Goal: Information Seeking & Learning: Learn about a topic

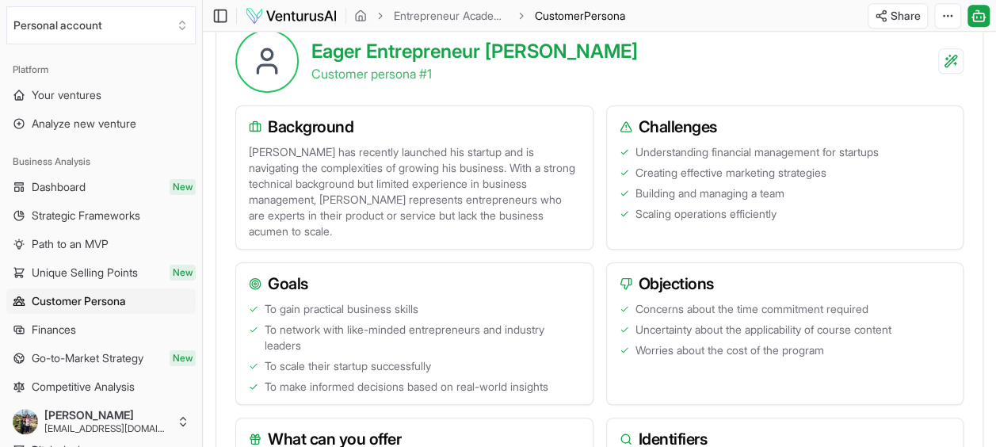
scroll to position [555, 0]
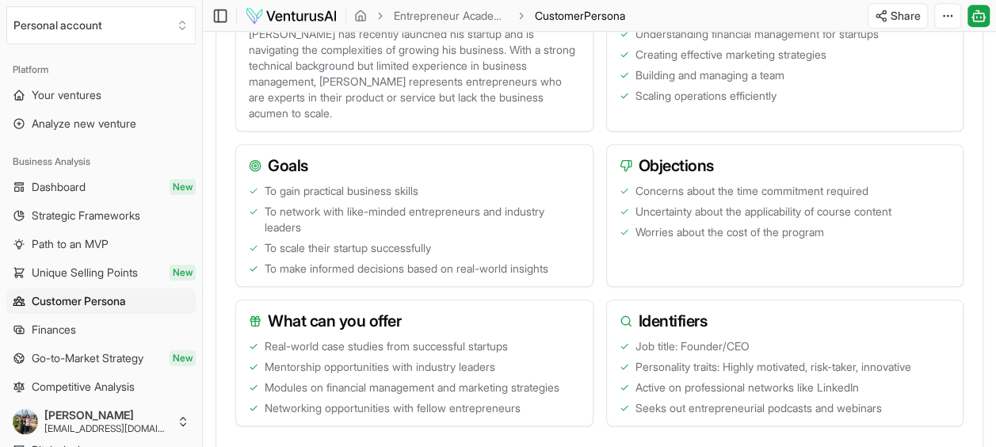
click at [431, 244] on span "To scale their startup successfully" at bounding box center [348, 248] width 166 height 16
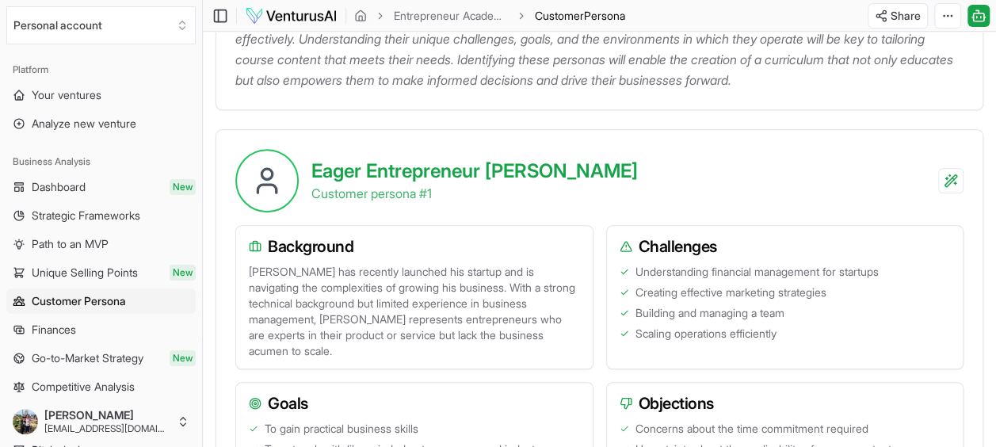
scroll to position [0, 0]
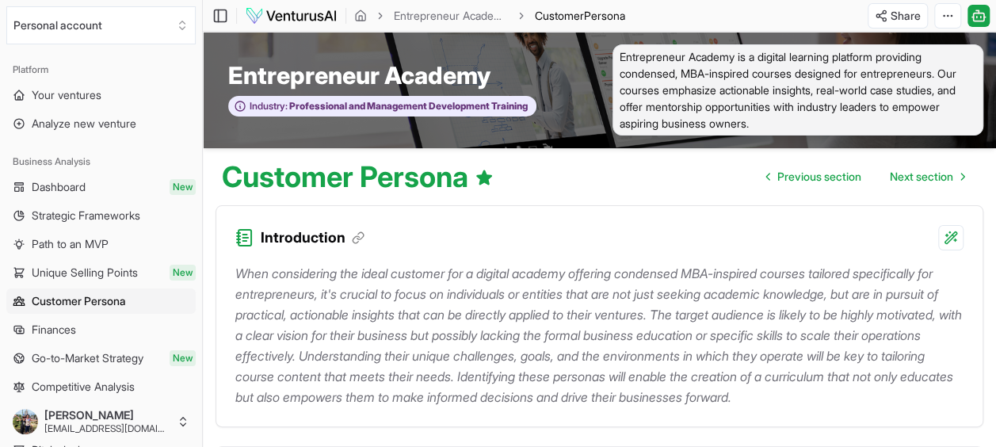
click at [754, 101] on span "Entrepreneur Academy is a digital learning platform providing condensed, MBA-in…" at bounding box center [798, 89] width 372 height 91
click at [757, 101] on span "Entrepreneur Academy is a digital learning platform providing condensed, MBA-in…" at bounding box center [798, 89] width 372 height 91
click at [610, 273] on p "When considering the ideal customer for a digital academy offering condensed MB…" at bounding box center [599, 335] width 728 height 144
drag, startPoint x: 610, startPoint y: 273, endPoint x: 627, endPoint y: 311, distance: 42.6
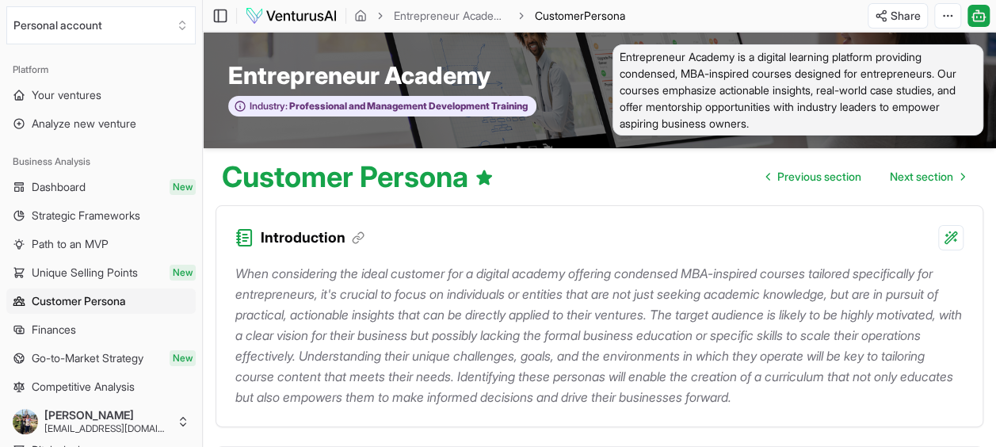
click at [627, 311] on p "When considering the ideal customer for a digital academy offering condensed MB…" at bounding box center [599, 335] width 728 height 144
click at [63, 280] on link "Unique Selling Points New" at bounding box center [100, 272] width 189 height 25
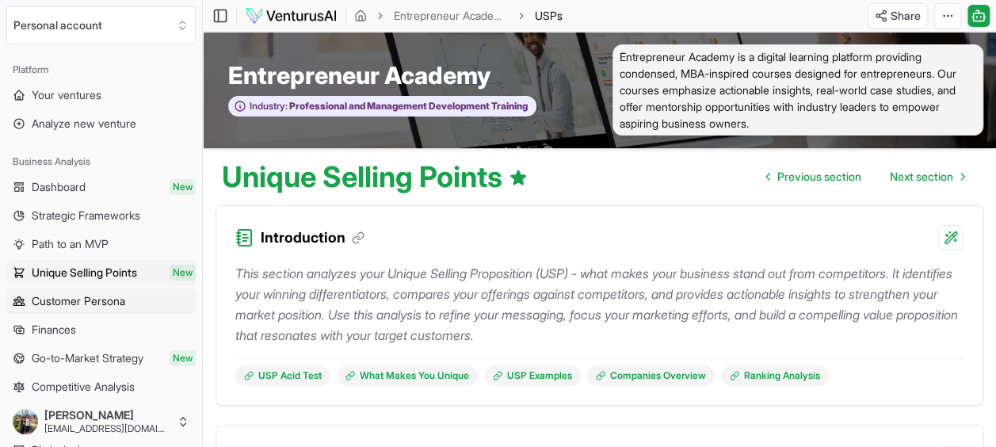
click at [76, 301] on span "Customer Persona" at bounding box center [78, 301] width 93 height 16
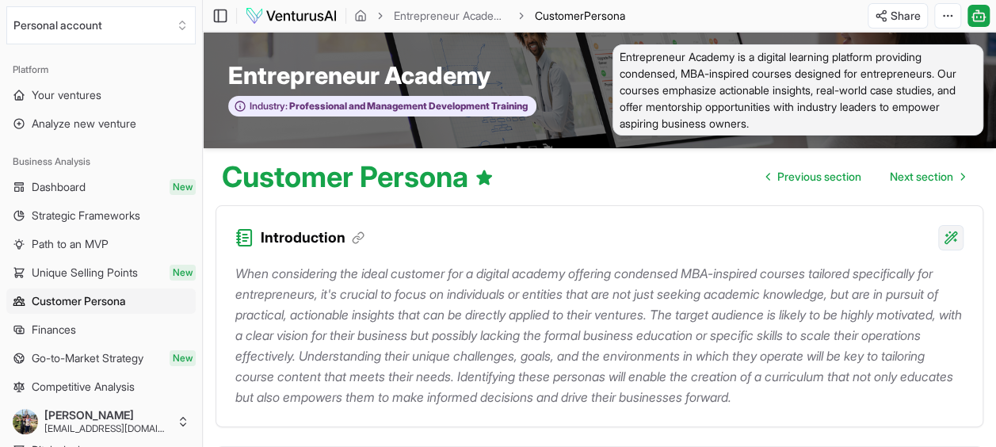
click at [952, 230] on html "We value your privacy We use cookies to enhance your browsing experience, serve…" at bounding box center [498, 223] width 996 height 447
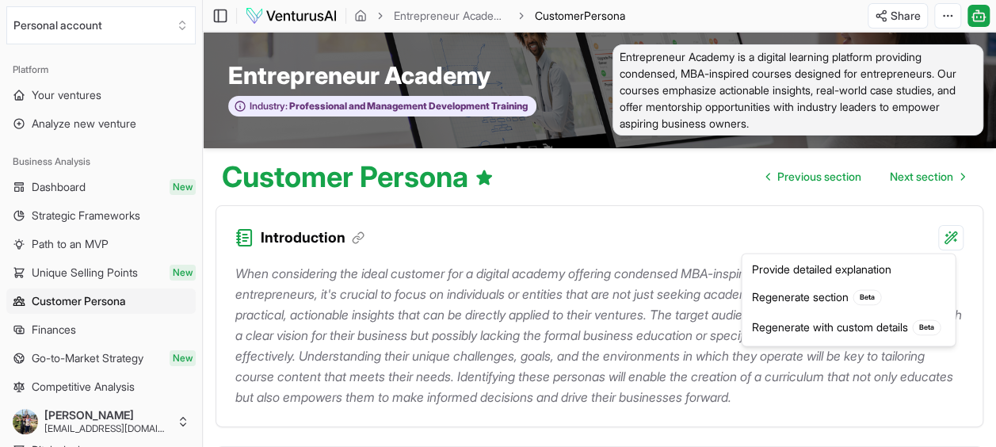
click at [881, 230] on html "We value your privacy We use cookies to enhance your browsing experience, serve…" at bounding box center [498, 223] width 996 height 447
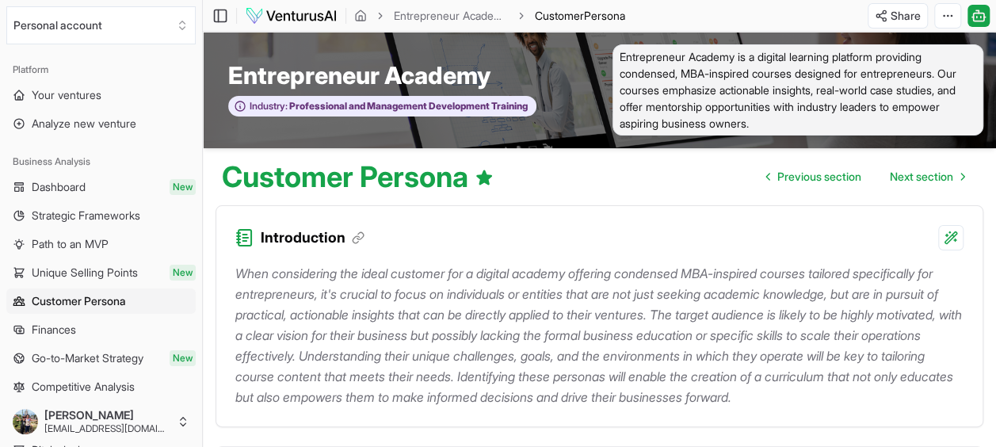
scroll to position [79, 0]
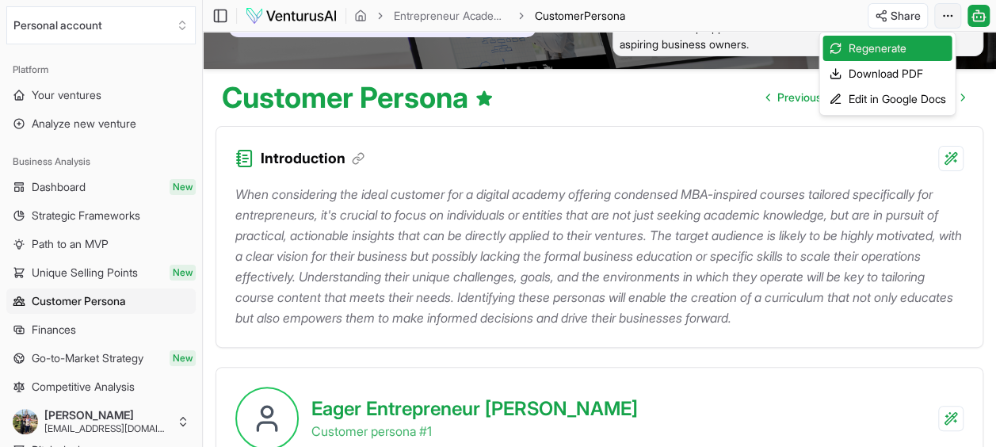
click at [953, 8] on html "We value your privacy We use cookies to enhance your browsing experience, serve…" at bounding box center [498, 144] width 996 height 447
click at [978, 16] on html "We value your privacy We use cookies to enhance your browsing experience, serve…" at bounding box center [498, 144] width 996 height 447
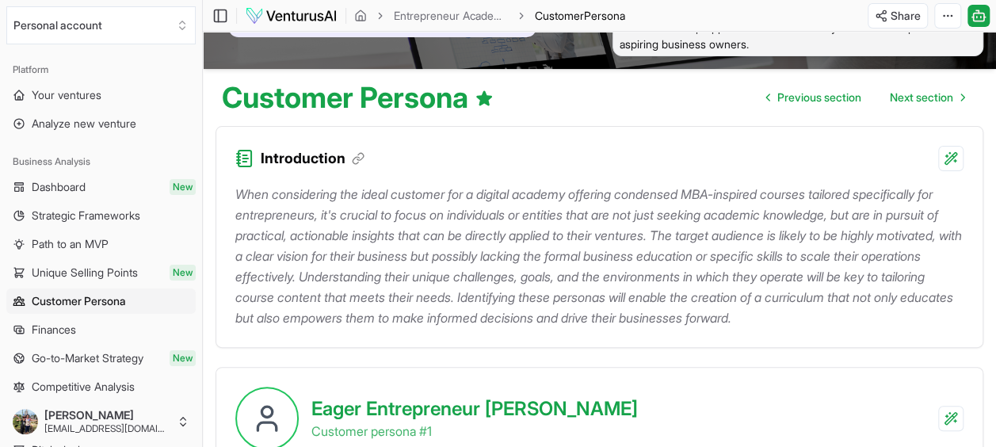
click at [978, 16] on icon at bounding box center [979, 15] width 16 height 19
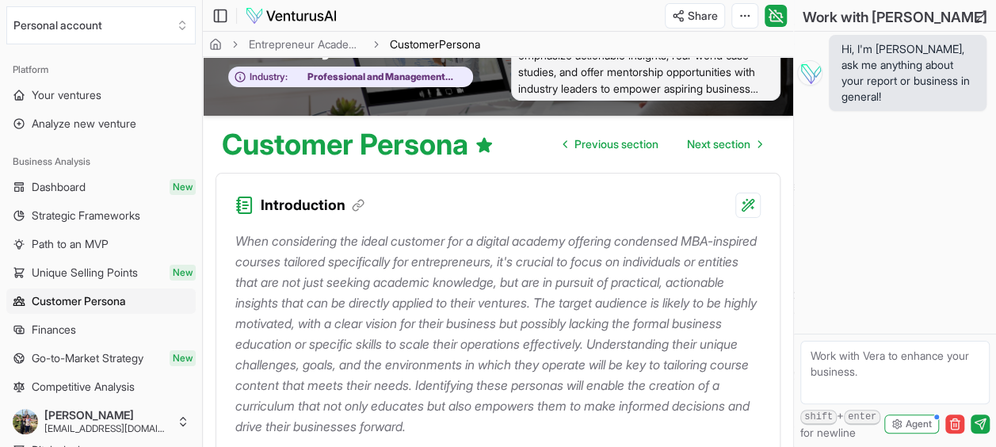
click at [883, 366] on textarea at bounding box center [894, 372] width 189 height 63
type textarea "qual o vpl?"
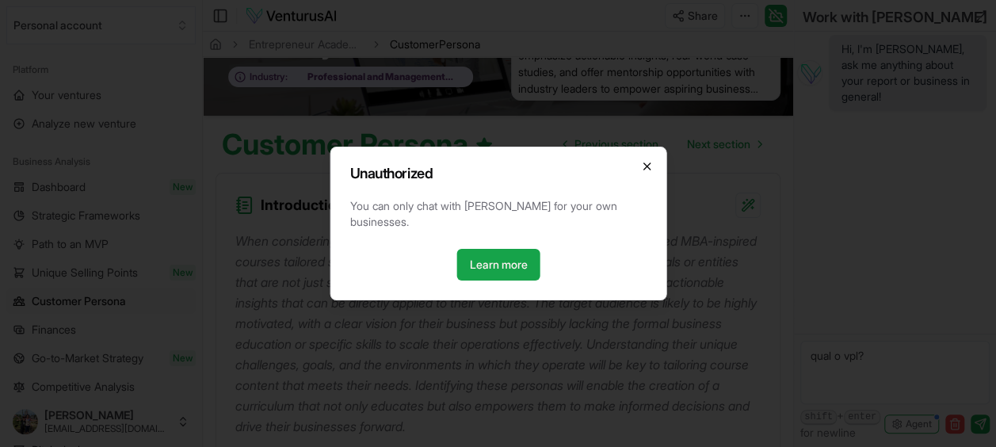
click at [645, 173] on icon "button" at bounding box center [646, 166] width 13 height 13
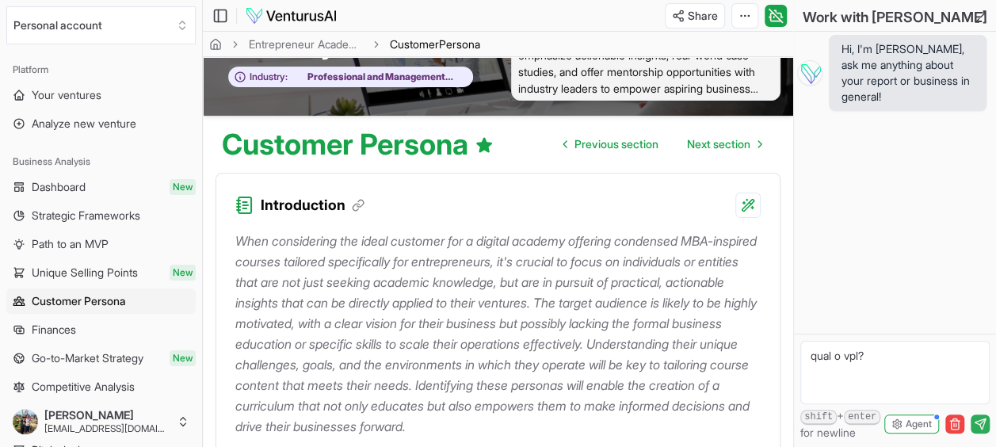
click at [982, 422] on icon "submit" at bounding box center [982, 421] width 6 height 6
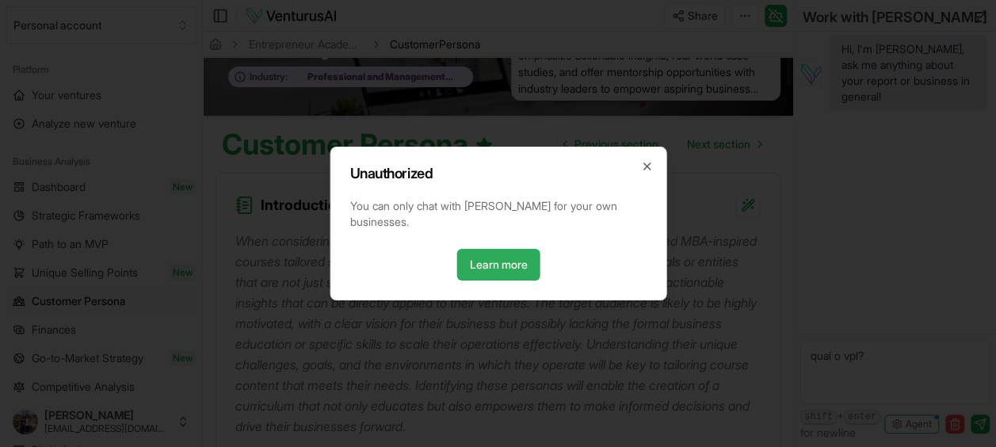
click at [515, 249] on link "Learn more" at bounding box center [497, 265] width 83 height 32
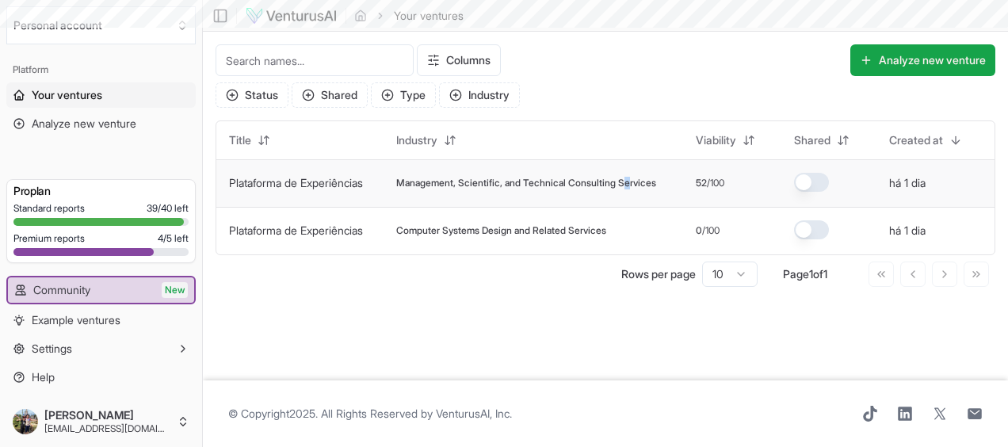
click at [642, 177] on span "Management, Scientific, and Technical Consulting Services" at bounding box center [526, 183] width 260 height 13
click at [564, 182] on span "Management, Scientific, and Technical Consulting Services" at bounding box center [526, 183] width 260 height 13
click at [325, 178] on link "Plataforma de Experiências" at bounding box center [296, 182] width 134 height 13
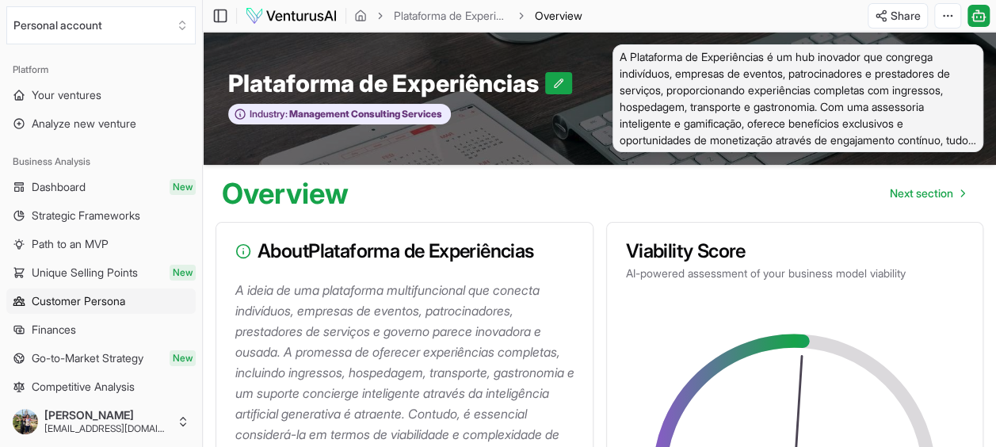
click at [89, 309] on link "Customer Persona" at bounding box center [100, 300] width 189 height 25
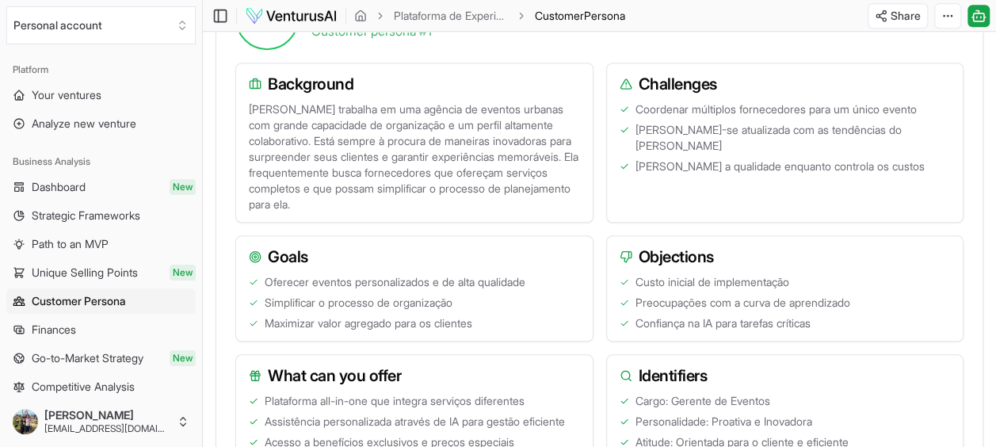
scroll to position [555, 0]
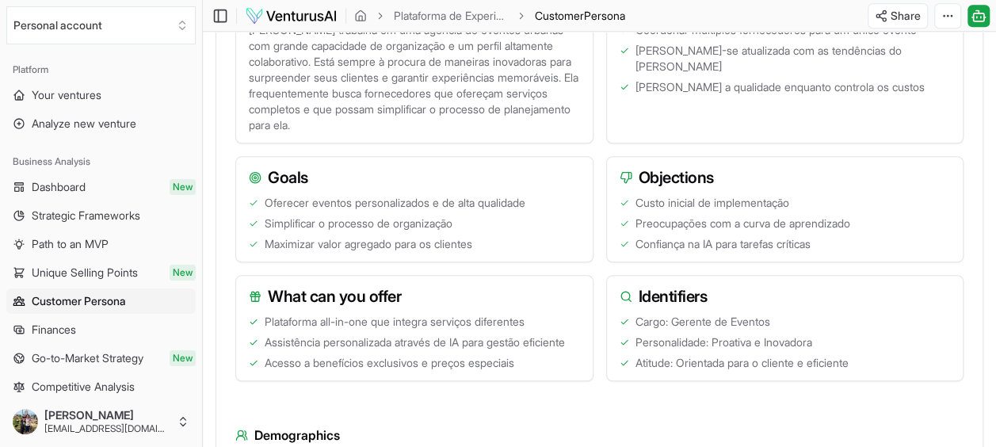
click at [681, 296] on h3 "Identifiers" at bounding box center [785, 296] width 331 height 22
click at [630, 292] on icon at bounding box center [626, 296] width 13 height 13
click at [627, 291] on icon at bounding box center [626, 296] width 13 height 13
click at [654, 295] on h3 "Identifiers" at bounding box center [785, 296] width 331 height 22
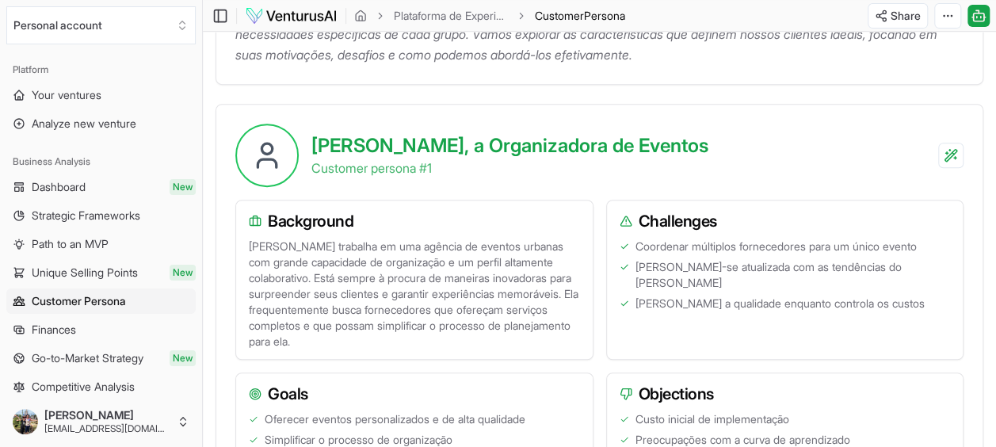
scroll to position [396, 0]
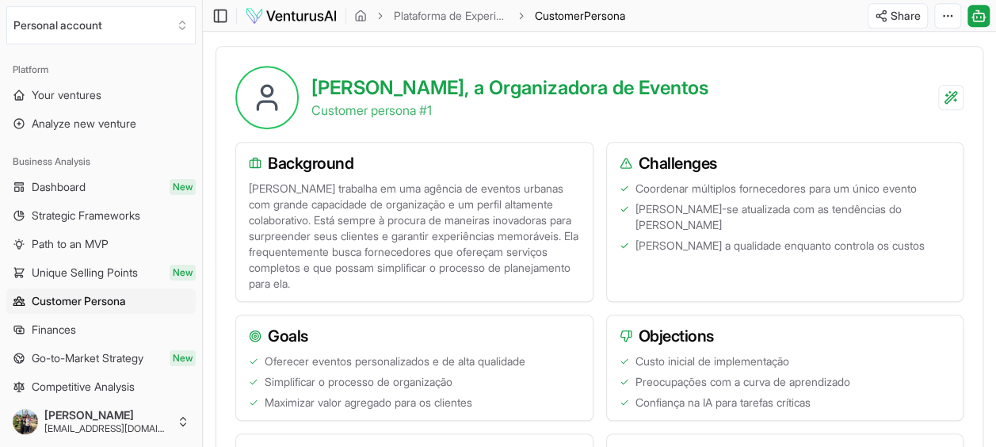
click at [278, 86] on icon at bounding box center [267, 98] width 32 height 32
click at [318, 163] on h3 "Background" at bounding box center [414, 163] width 331 height 22
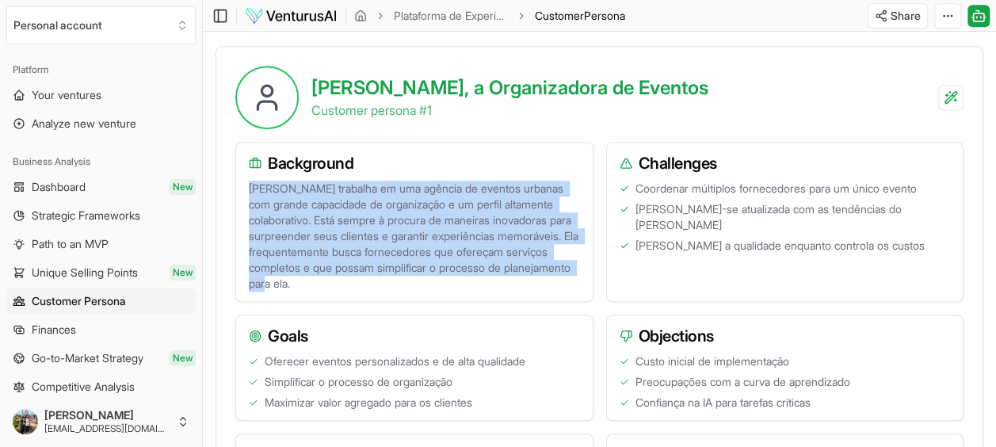
drag, startPoint x: 249, startPoint y: 187, endPoint x: 473, endPoint y: 277, distance: 241.7
click at [473, 277] on p "[PERSON_NAME] trabalha em uma agência de eventos urbanas com grande capacidade …" at bounding box center [414, 236] width 331 height 111
copy p "[PERSON_NAME] trabalha em uma agência de eventos urbanas com grande capacidade …"
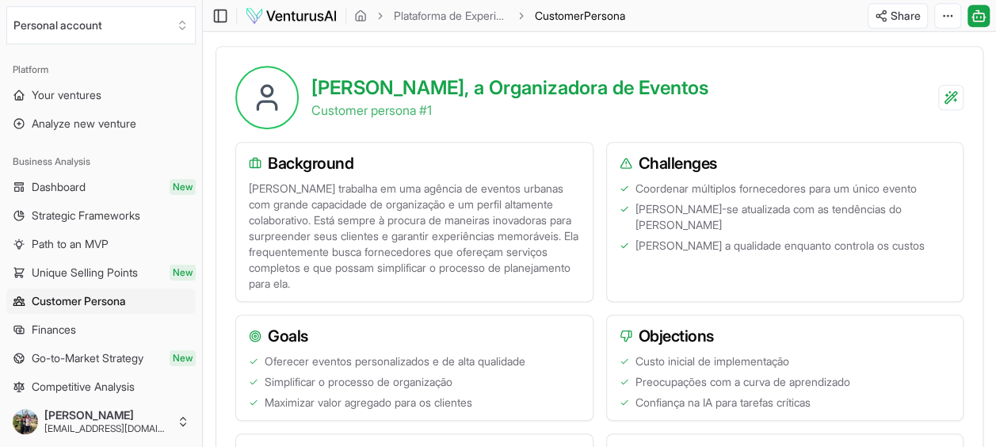
click at [705, 238] on span "[PERSON_NAME] a qualidade enquanto controla os custos" at bounding box center [779, 246] width 289 height 16
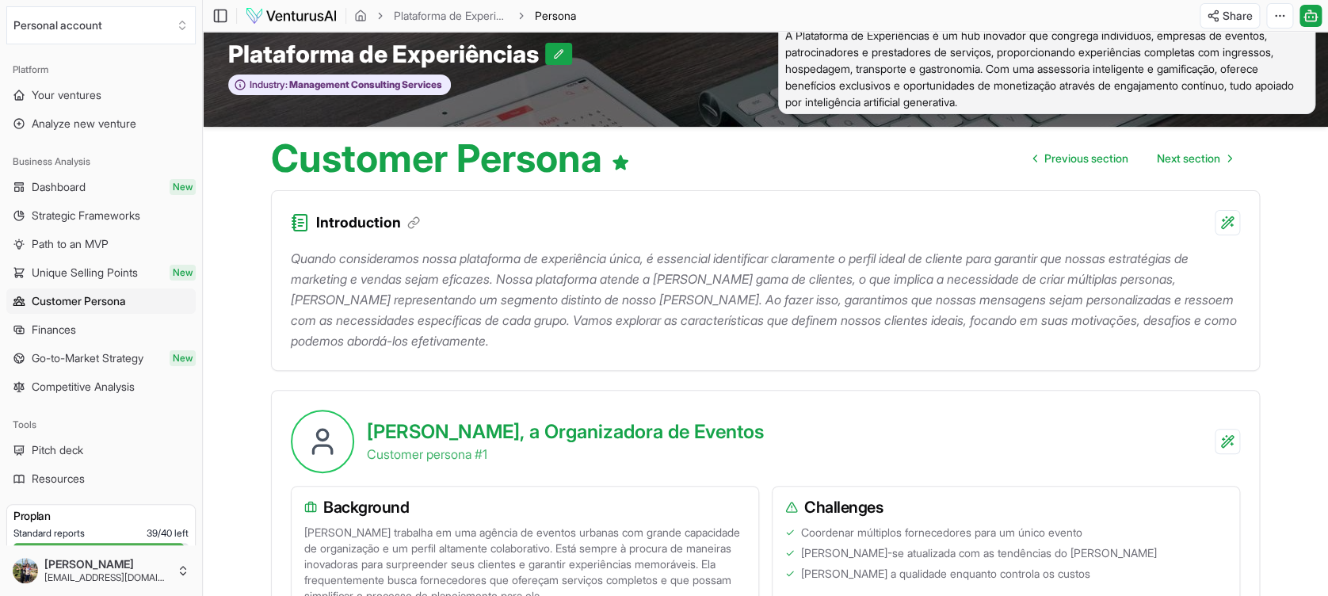
scroll to position [0, 0]
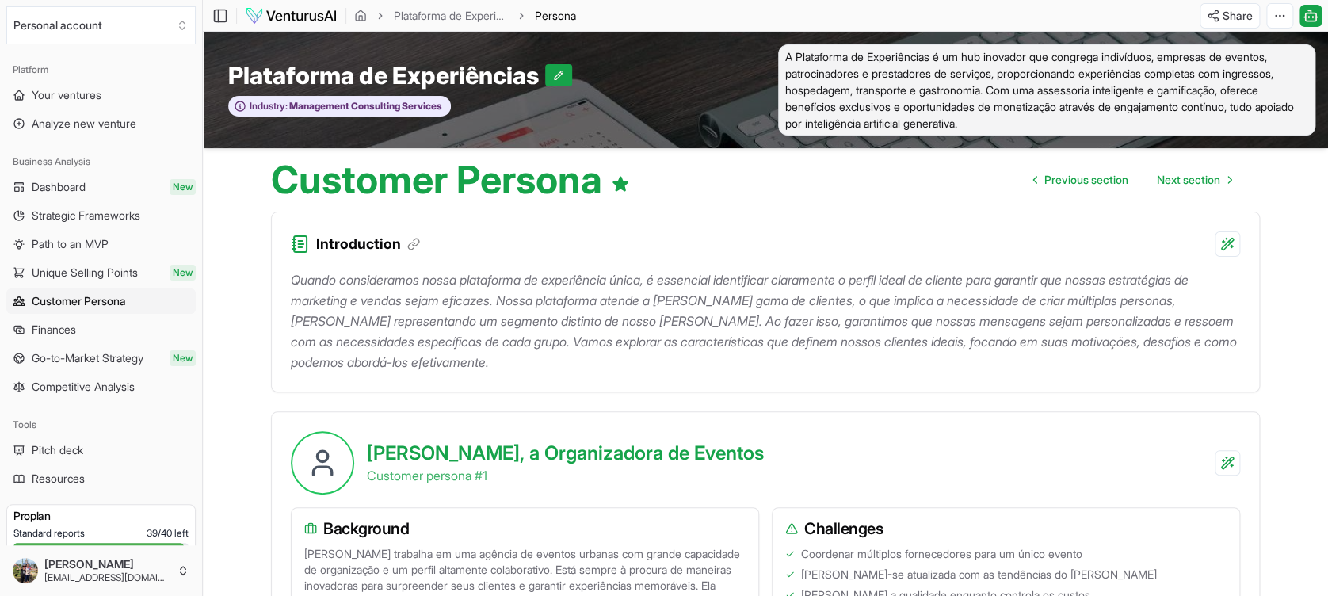
click at [995, 124] on span "A Plataforma de Experiências é um hub inovador que congrega indivíduos, empresa…" at bounding box center [1046, 89] width 537 height 91
click at [995, 121] on span "A Plataforma de Experiências é um hub inovador que congrega indivíduos, empresa…" at bounding box center [1046, 89] width 537 height 91
click at [100, 394] on link "Competitive Analysis" at bounding box center [100, 386] width 189 height 25
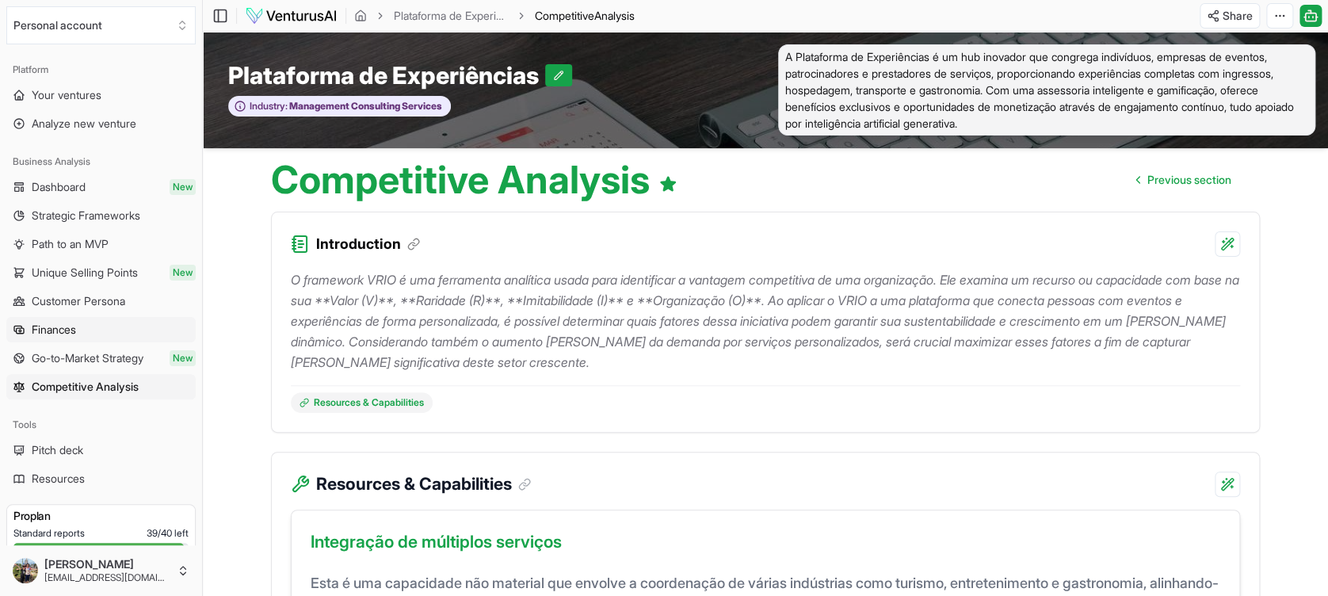
click at [58, 336] on span "Finances" at bounding box center [54, 330] width 44 height 16
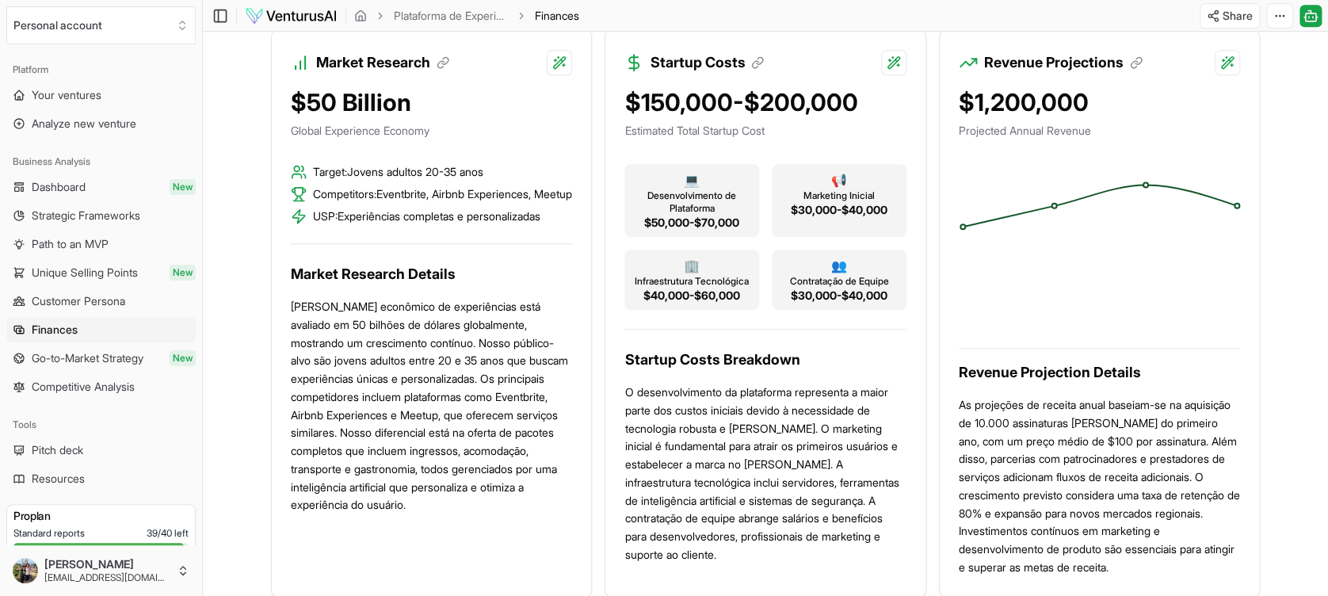
scroll to position [422, 0]
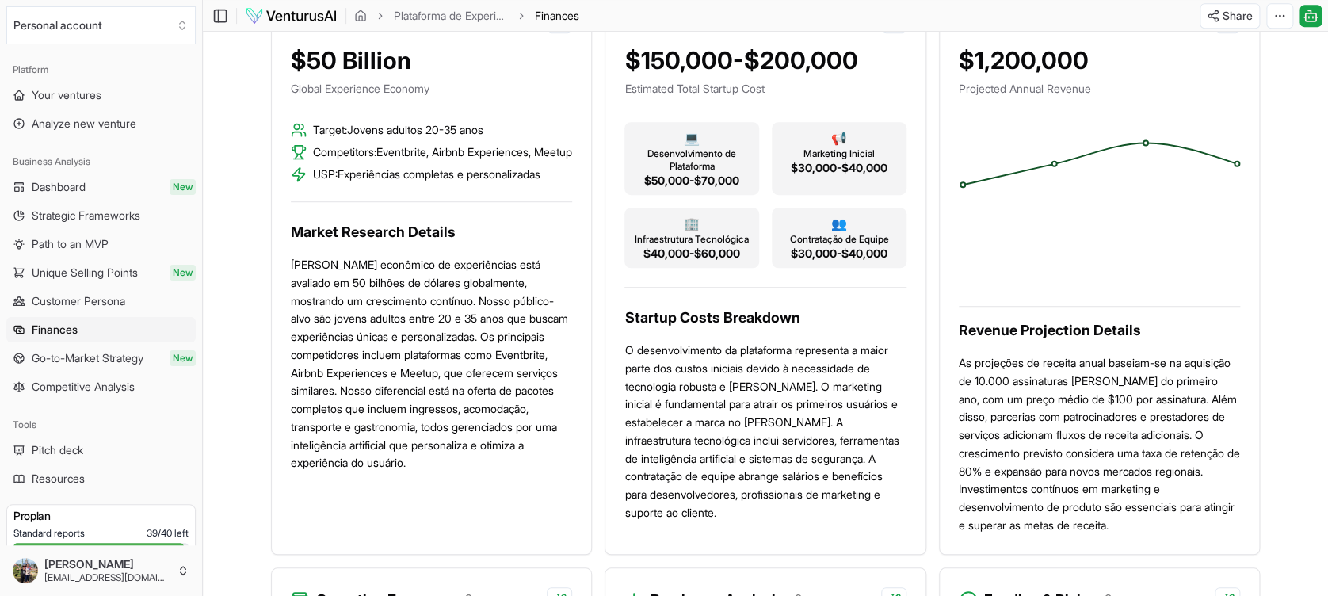
click at [318, 160] on span "Competitors: Eventbrite, Airbnb Experiences, Meetup" at bounding box center [442, 152] width 259 height 16
click at [318, 182] on span "USP: Experiências completas e personalizadas" at bounding box center [426, 174] width 227 height 16
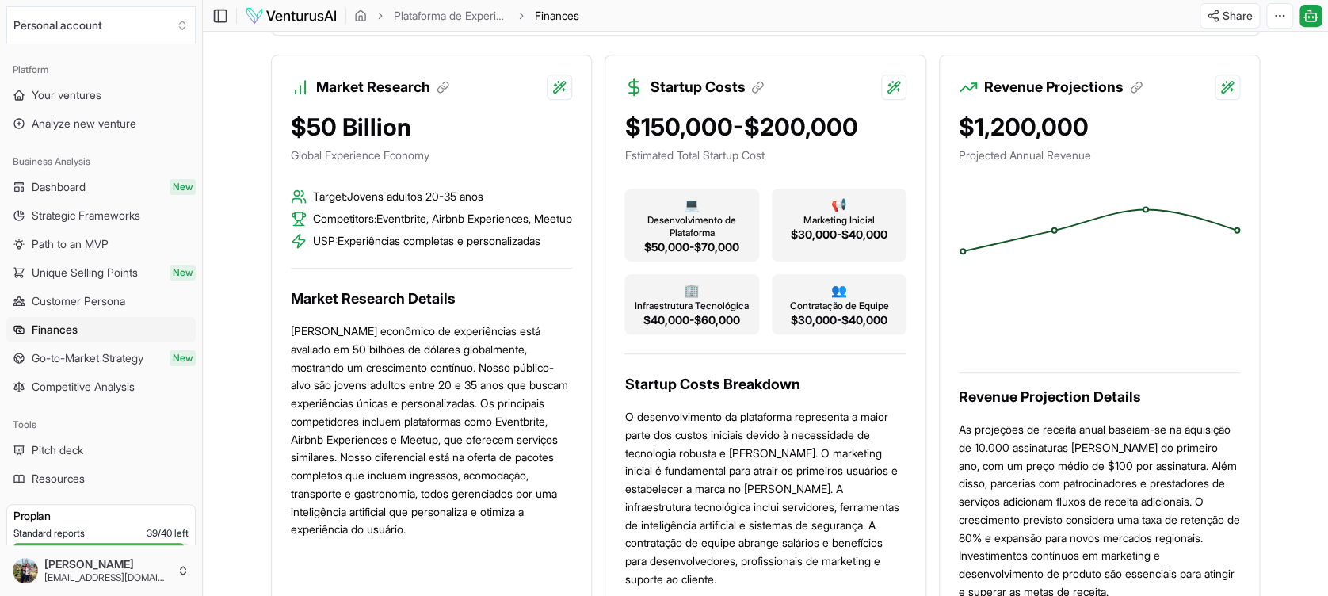
scroll to position [317, 0]
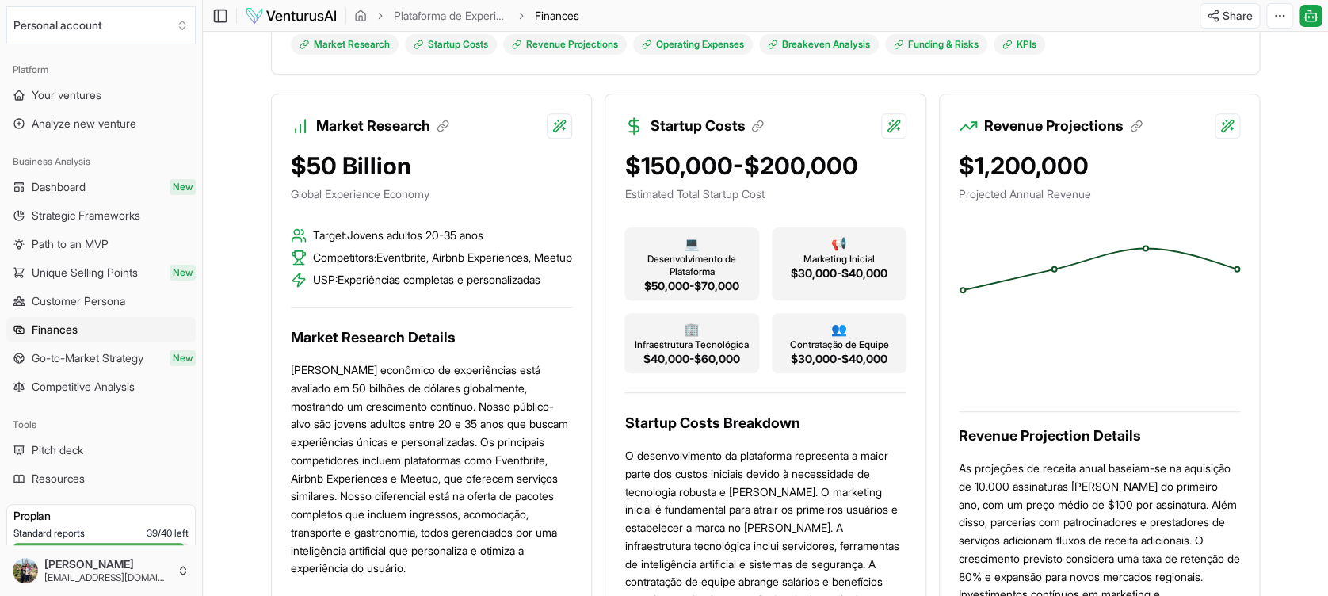
click at [995, 180] on div "$1,200,000" at bounding box center [1099, 165] width 281 height 29
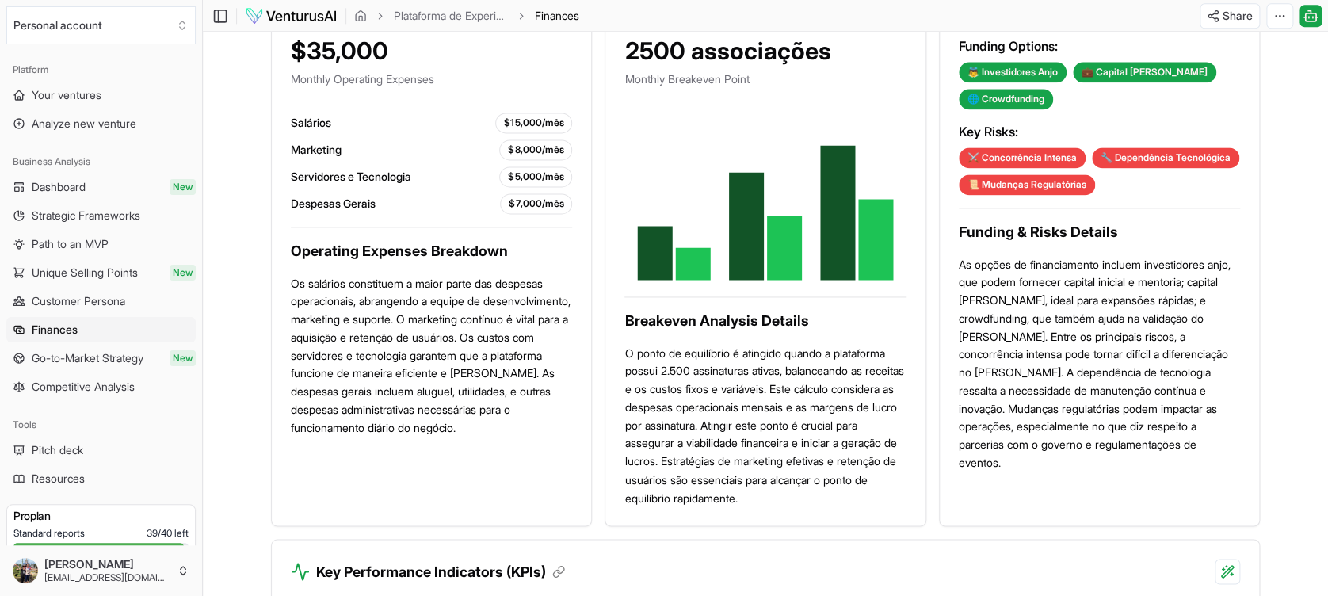
scroll to position [1056, 0]
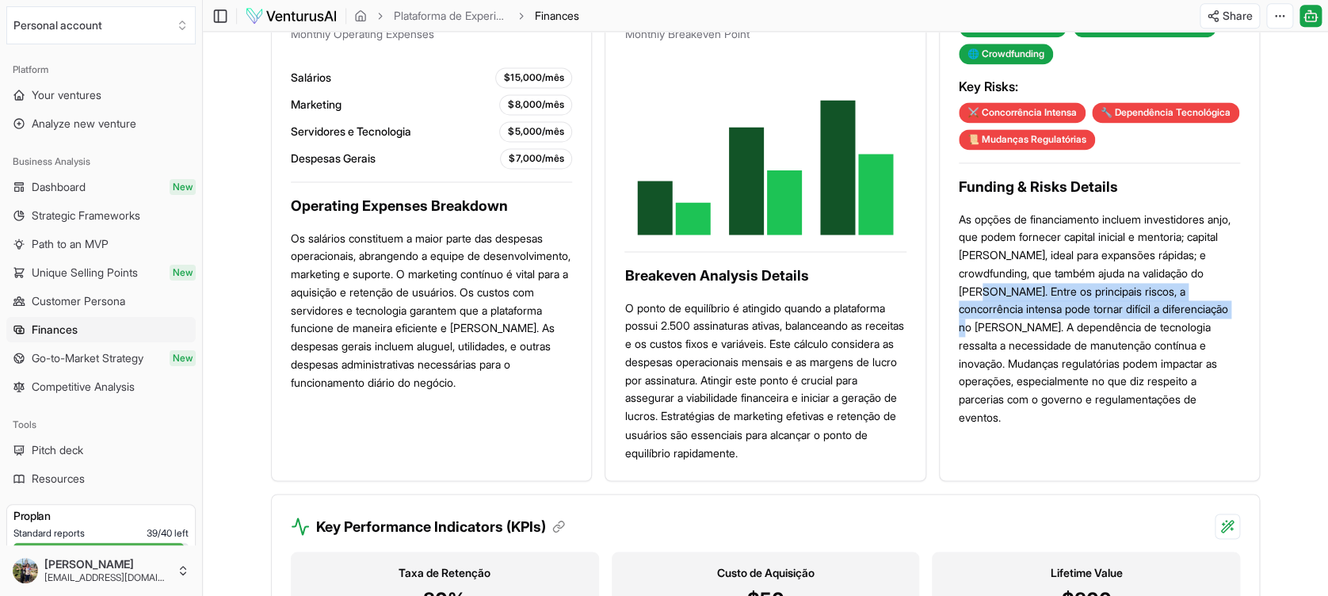
drag, startPoint x: 1010, startPoint y: 334, endPoint x: 1010, endPoint y: 368, distance: 33.3
click at [995, 368] on p "As opções de financiamento incluem investidores anjo, que podem fornecer capita…" at bounding box center [1099, 319] width 281 height 216
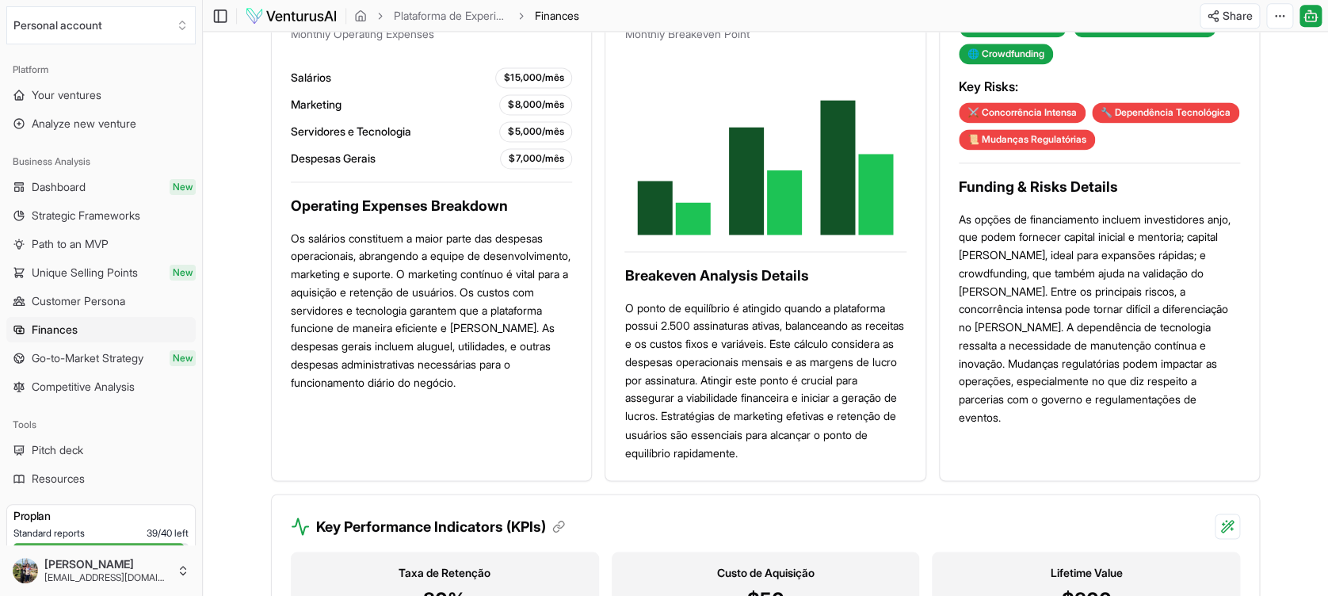
drag, startPoint x: 1010, startPoint y: 368, endPoint x: 1112, endPoint y: 402, distance: 107.7
click at [995, 410] on p "As opções de financiamento incluem investidores anjo, que podem fornecer capita…" at bounding box center [1099, 319] width 281 height 216
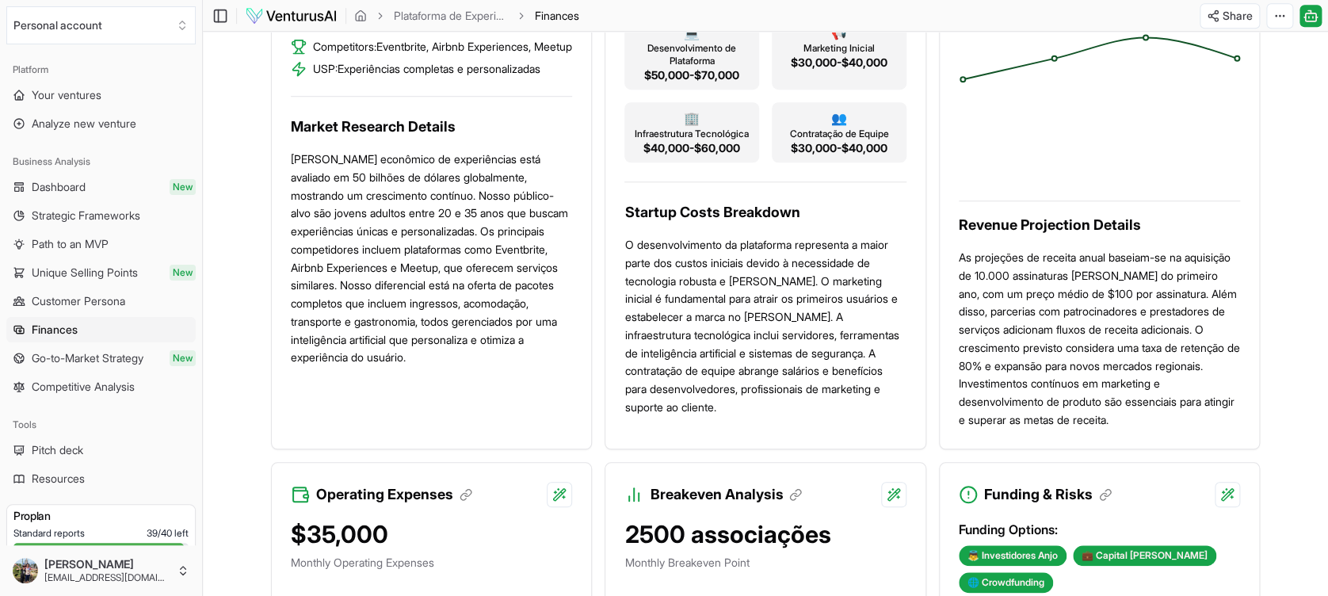
scroll to position [175, 0]
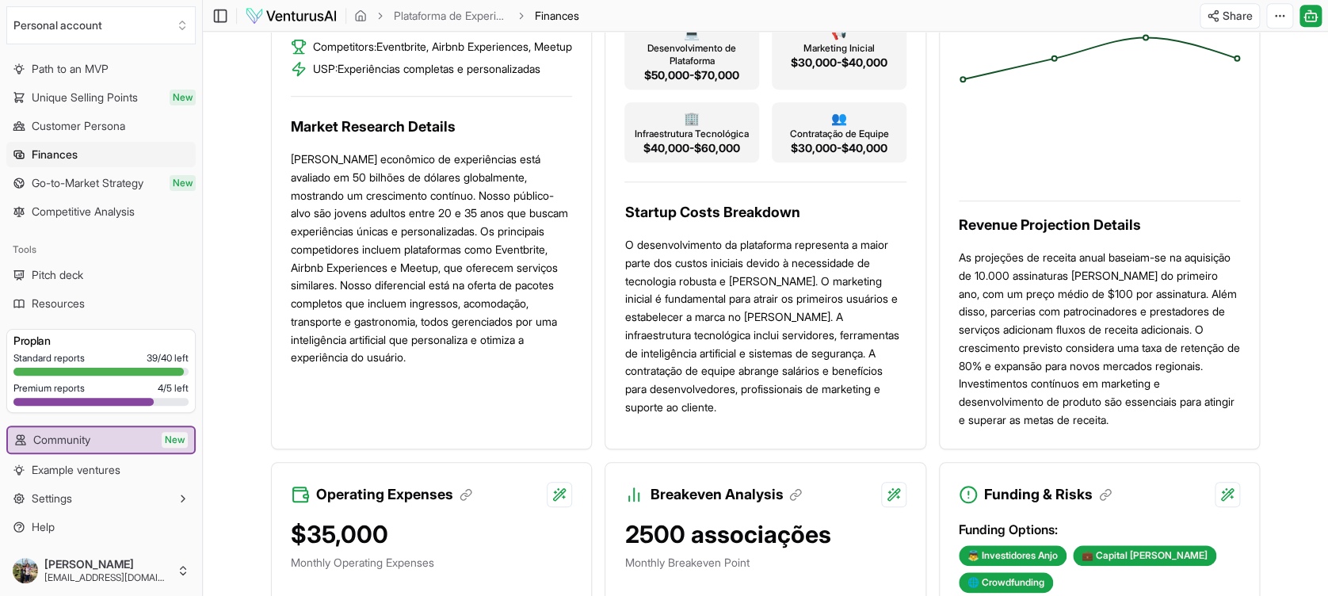
click at [78, 399] on div at bounding box center [83, 402] width 140 height 8
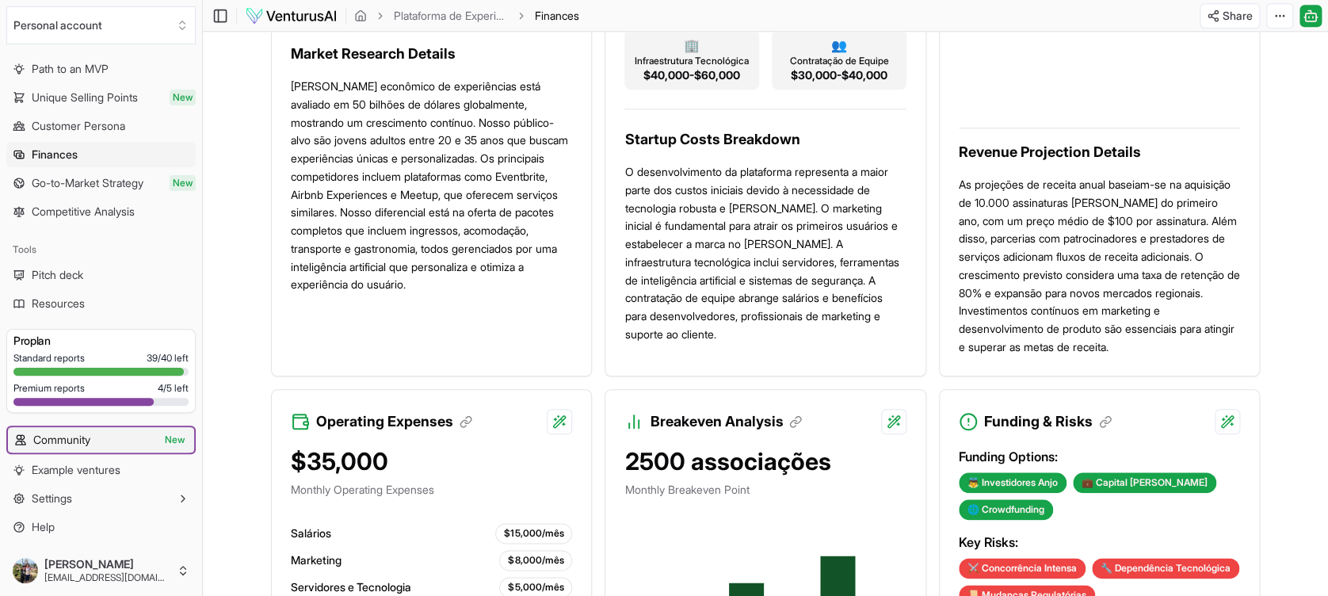
scroll to position [634, 0]
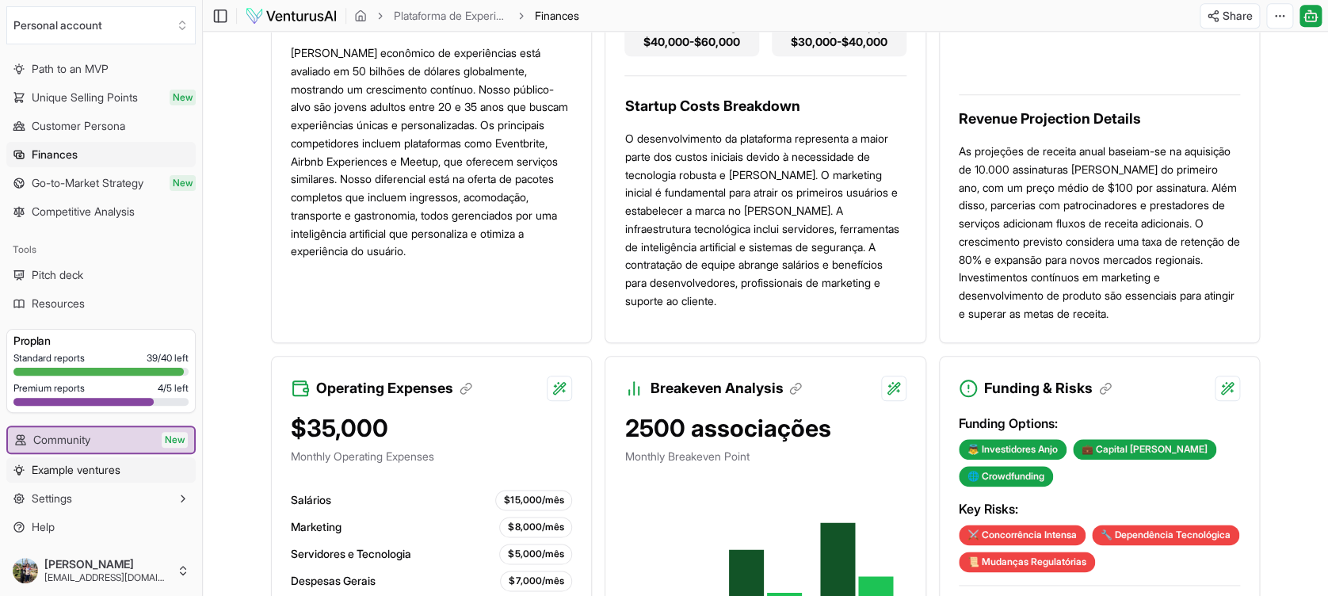
click at [101, 446] on span "Example ventures" at bounding box center [76, 470] width 89 height 16
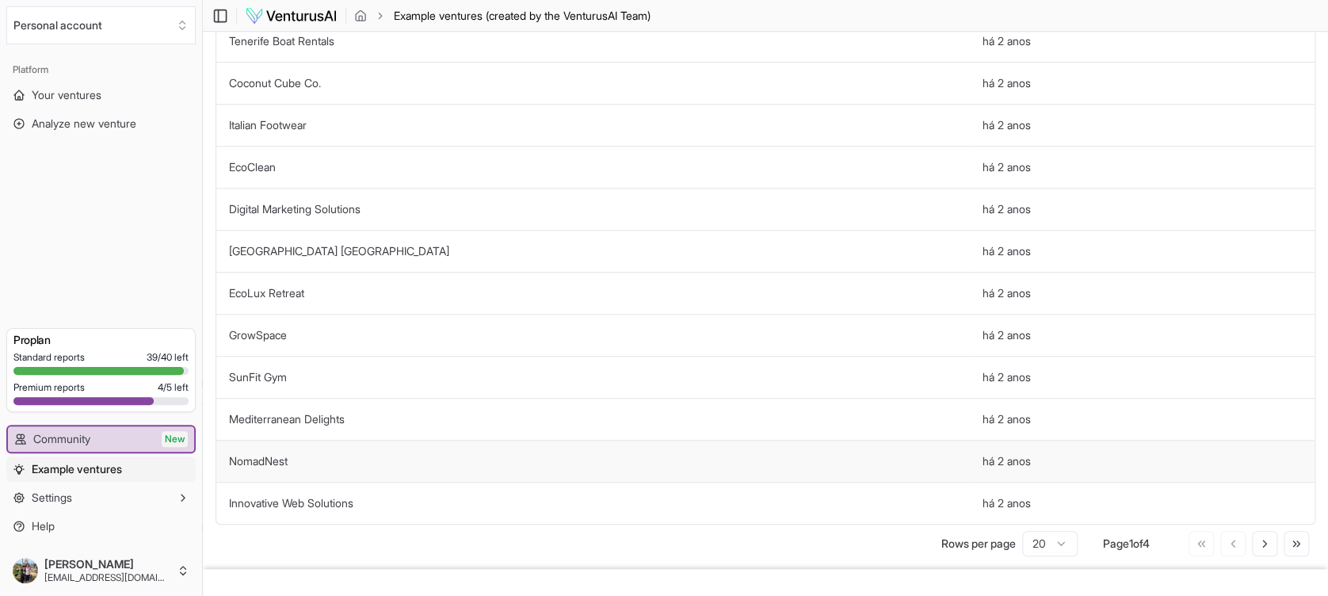
scroll to position [494, 0]
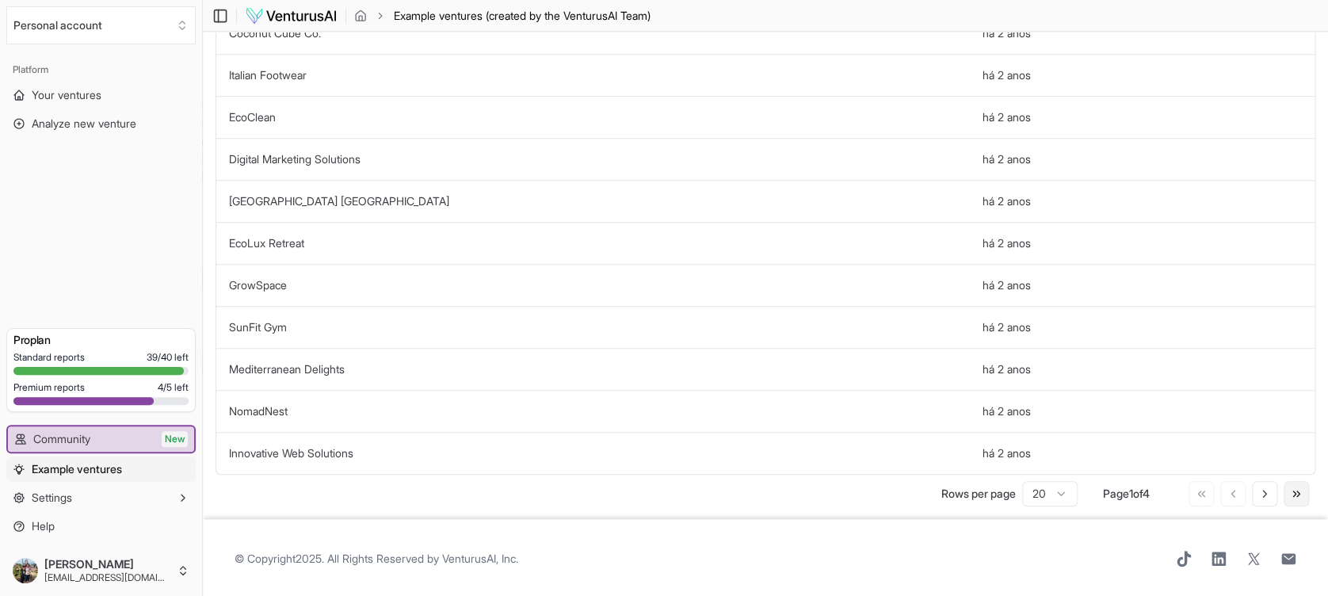
click at [995, 446] on button "Go to last page" at bounding box center [1295, 493] width 25 height 25
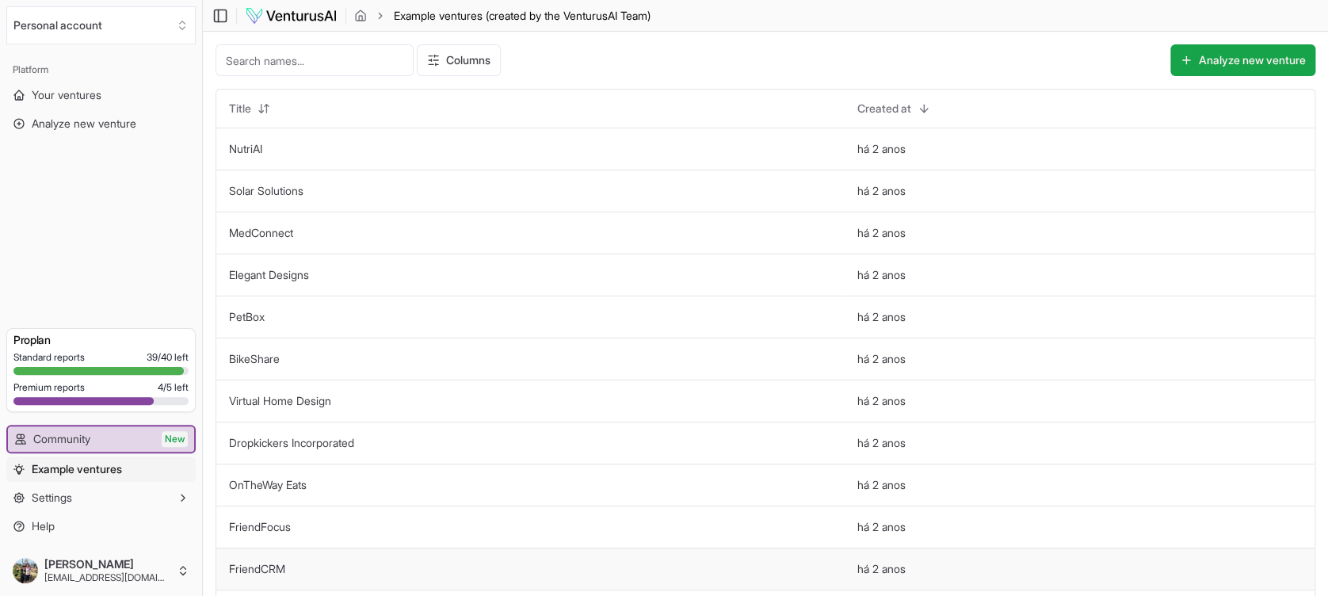
scroll to position [158, 0]
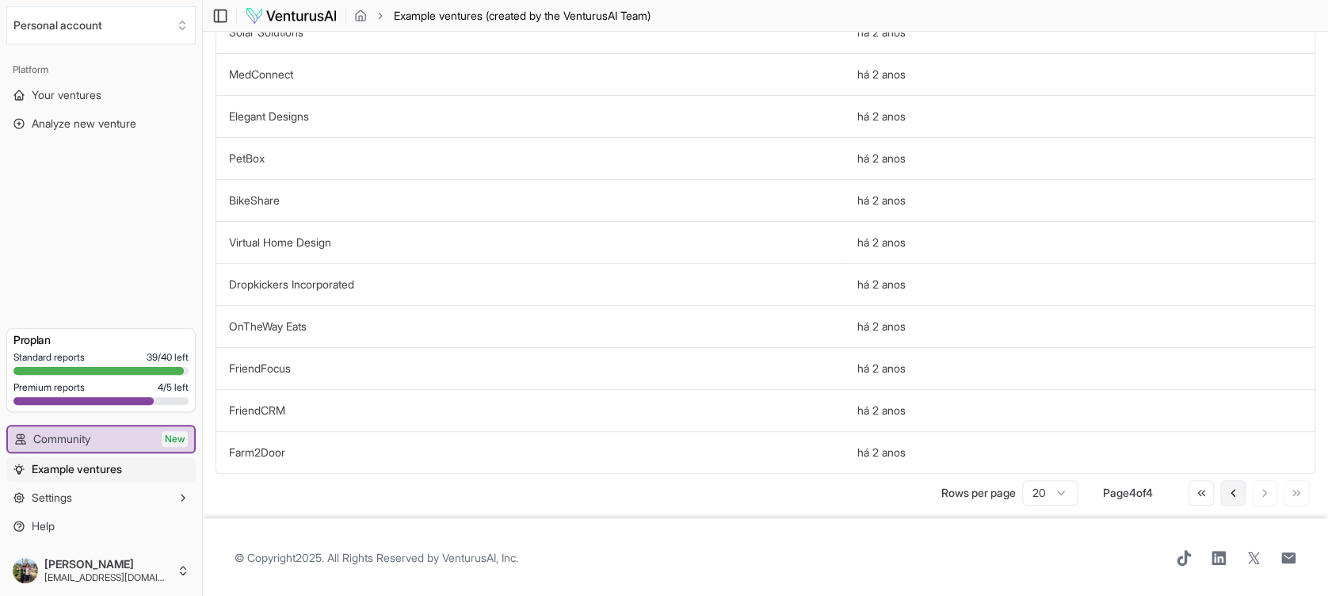
click at [995, 446] on button "Go to previous page" at bounding box center [1232, 492] width 25 height 25
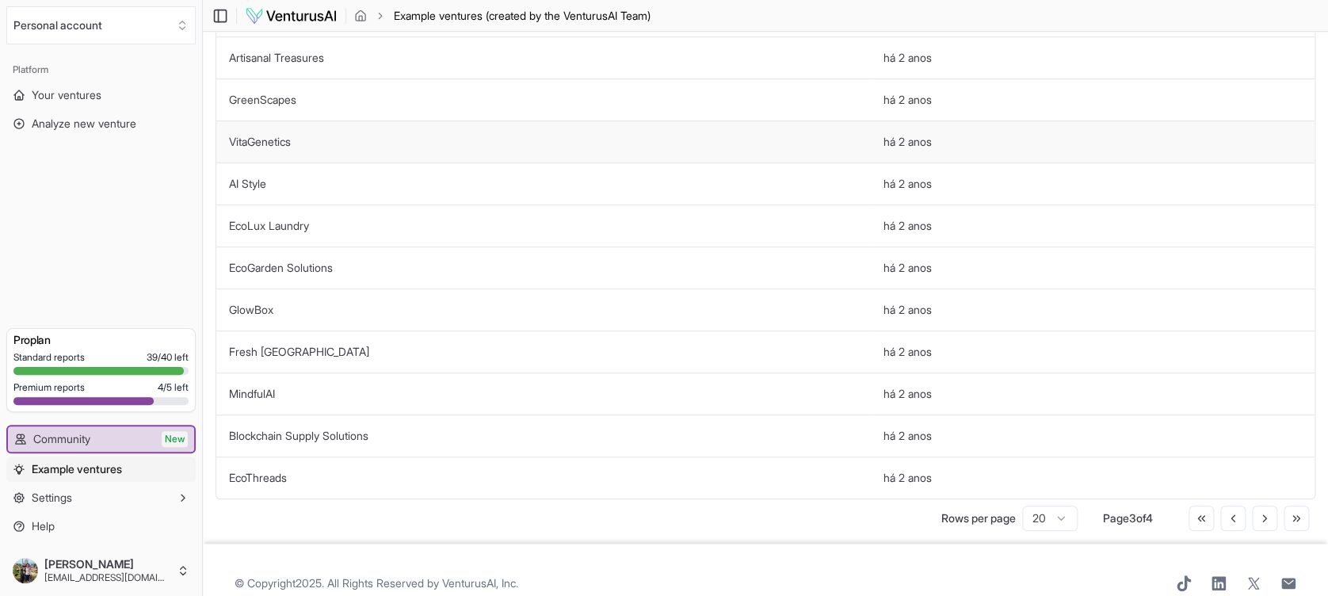
scroll to position [475, 0]
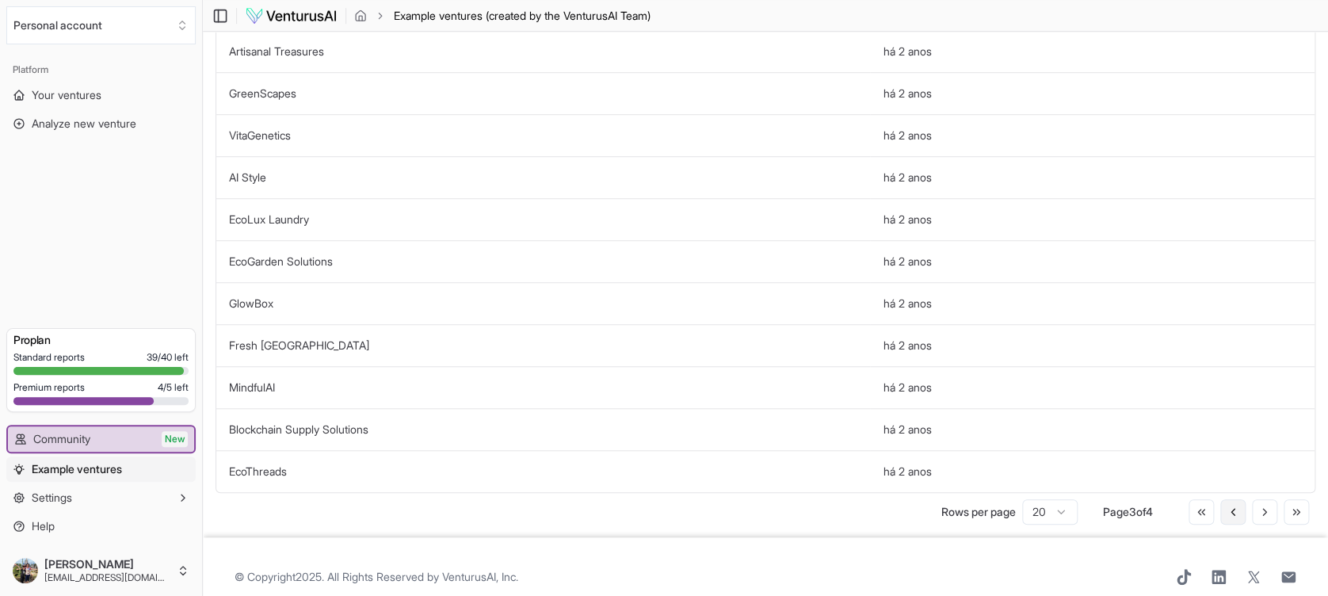
click at [995, 446] on icon at bounding box center [1232, 511] width 13 height 13
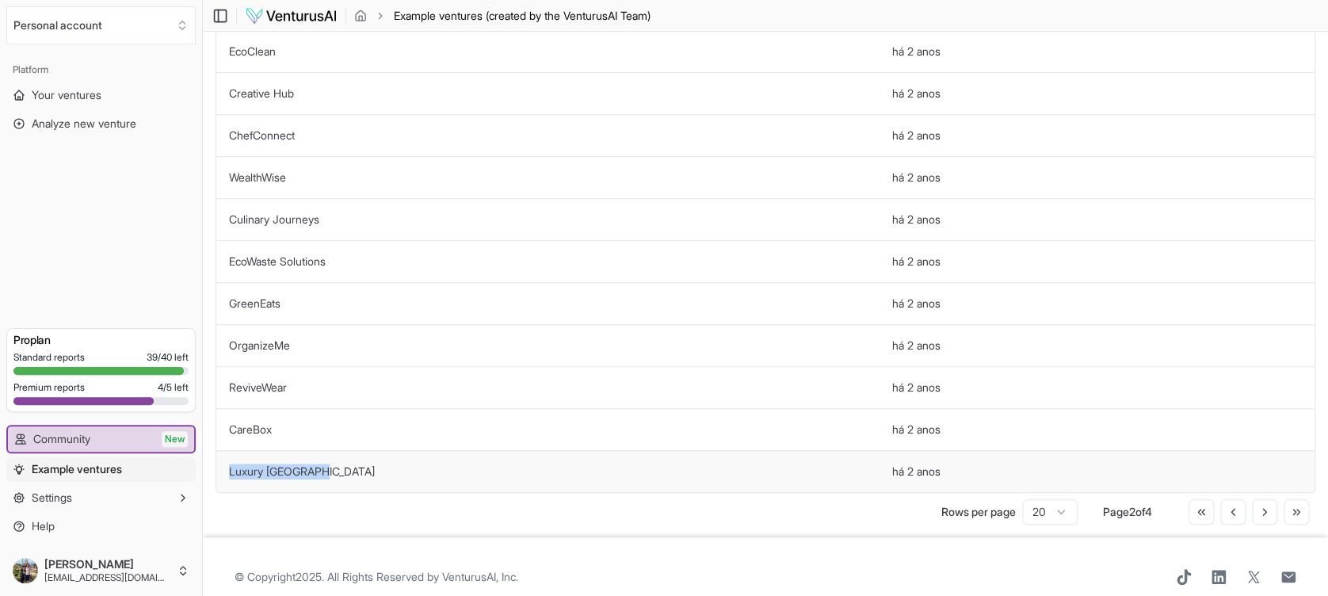
drag, startPoint x: 326, startPoint y: 475, endPoint x: 223, endPoint y: 475, distance: 102.2
click at [223, 446] on td "Luxury [GEOGRAPHIC_DATA]" at bounding box center [547, 471] width 662 height 42
copy link "Luxury [GEOGRAPHIC_DATA]"
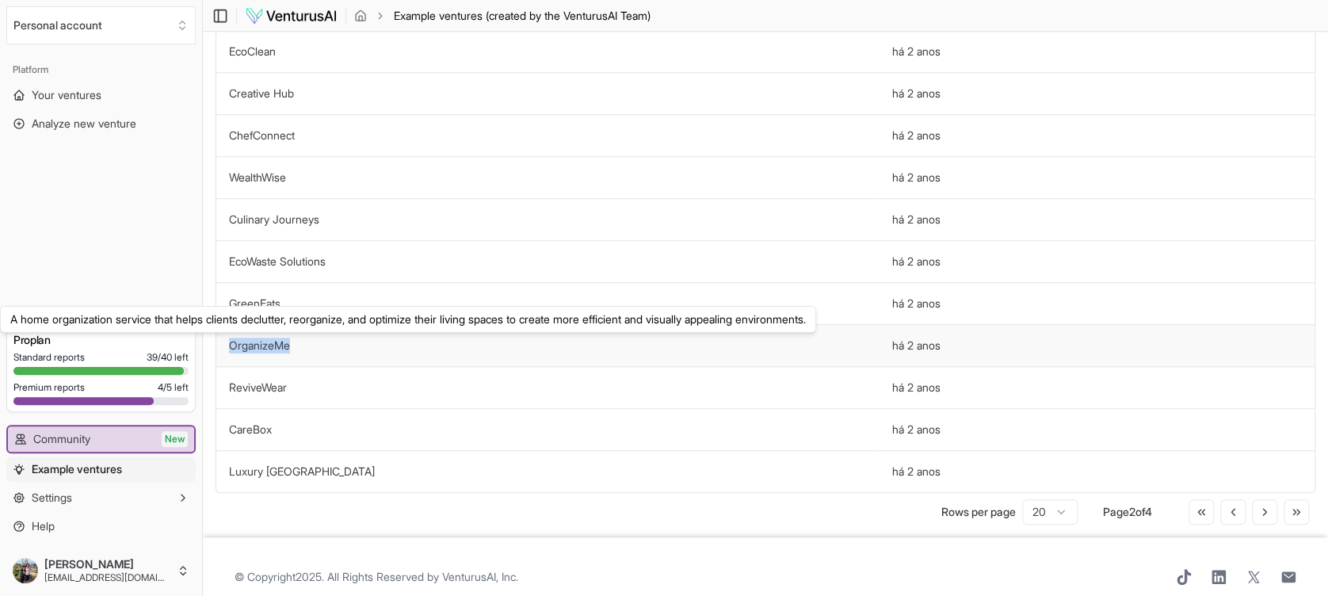
drag, startPoint x: 297, startPoint y: 345, endPoint x: 222, endPoint y: 349, distance: 75.4
click at [222, 349] on td "OrganizeMe A home organization service that helps clients declutter, reorganize…" at bounding box center [547, 345] width 662 height 42
copy link "OrganizeMe"
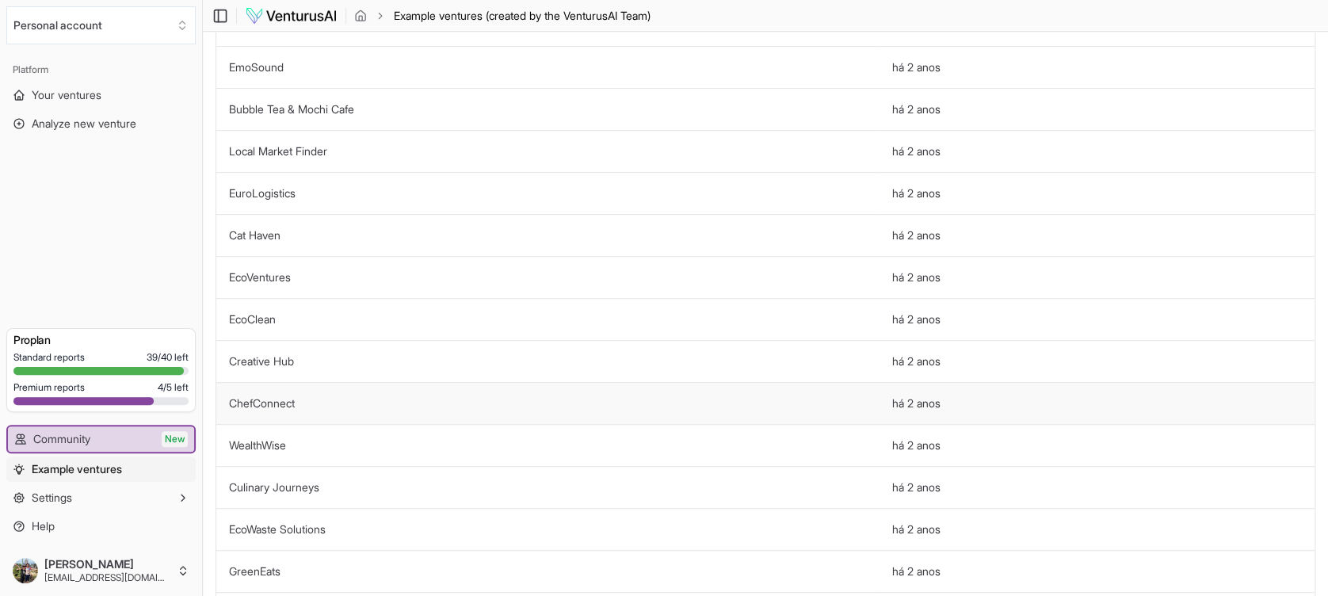
scroll to position [158, 0]
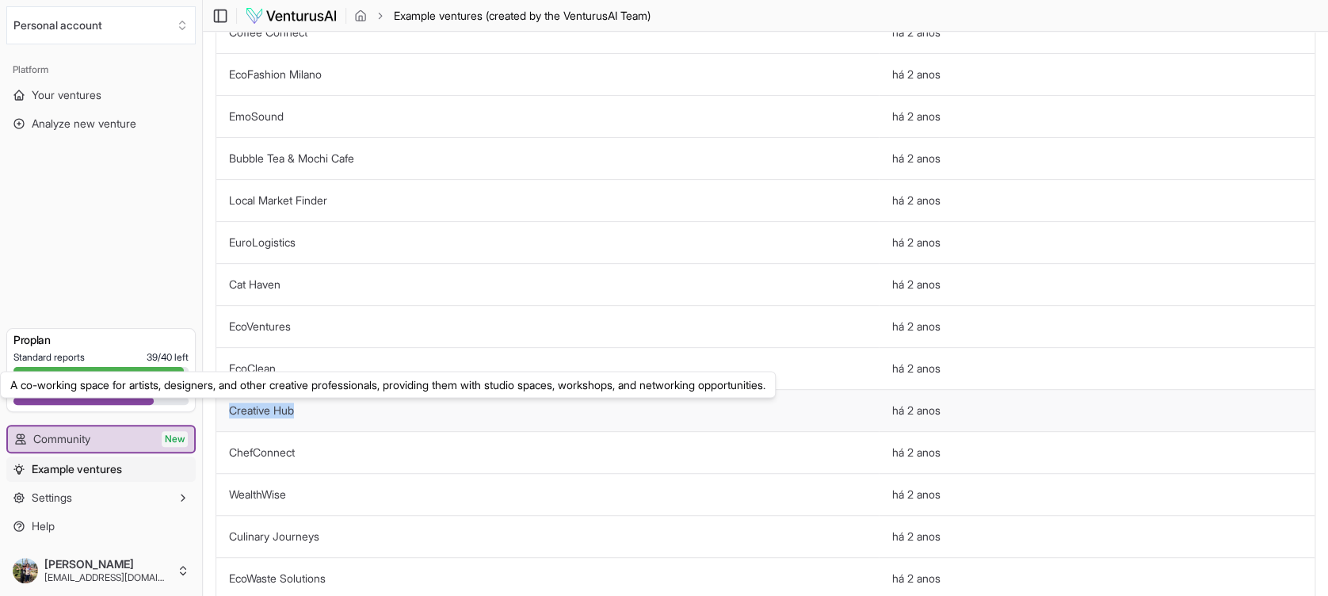
drag, startPoint x: 305, startPoint y: 410, endPoint x: 227, endPoint y: 410, distance: 78.4
click at [227, 410] on td "Creative Hub A co-working space for artists, designers, and other creative prof…" at bounding box center [547, 410] width 662 height 42
copy link "Creative Hub"
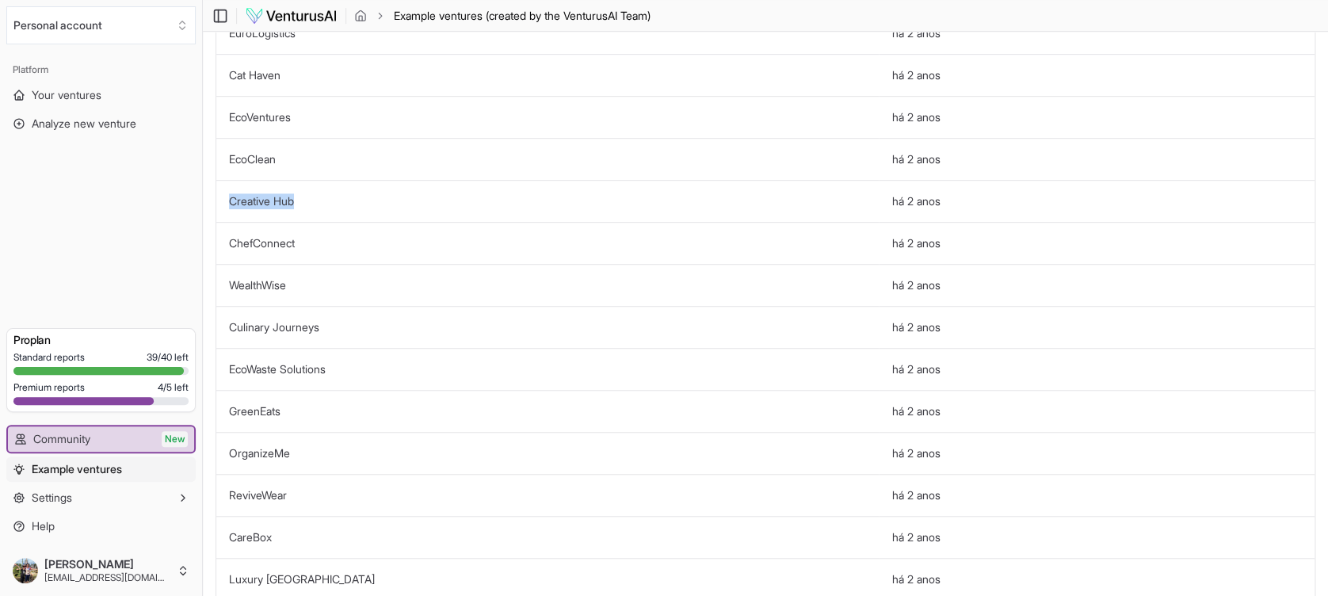
scroll to position [494, 0]
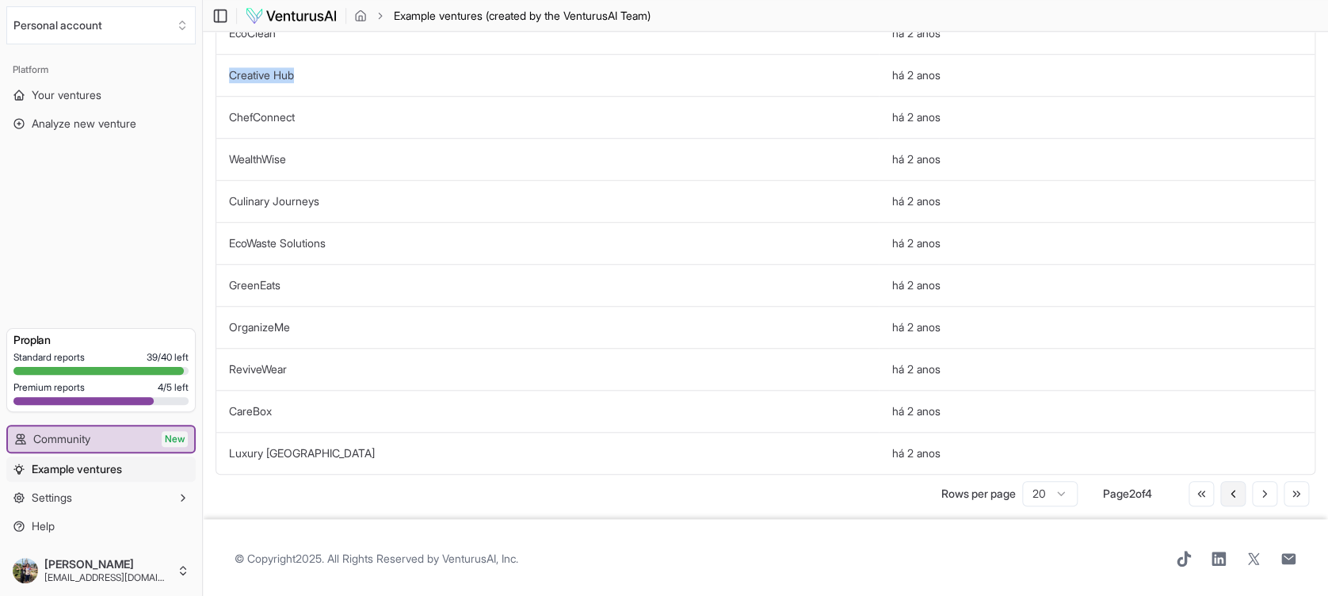
click at [995, 446] on icon at bounding box center [1232, 493] width 13 height 13
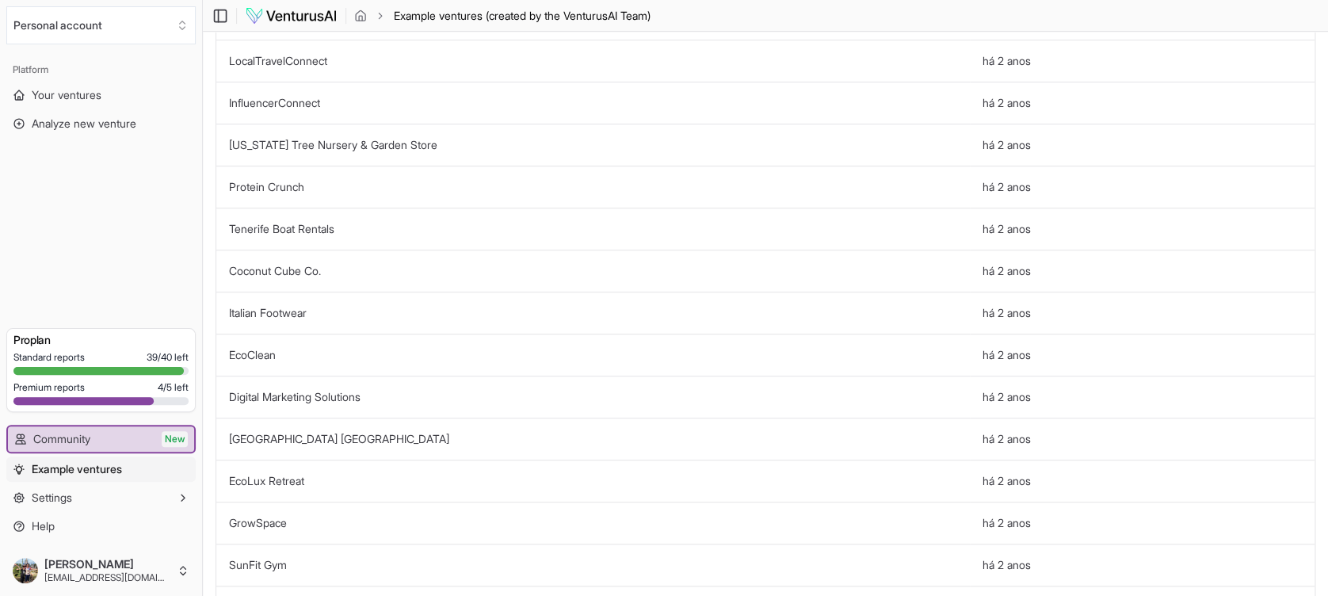
scroll to position [0, 0]
